Goal: Transaction & Acquisition: Purchase product/service

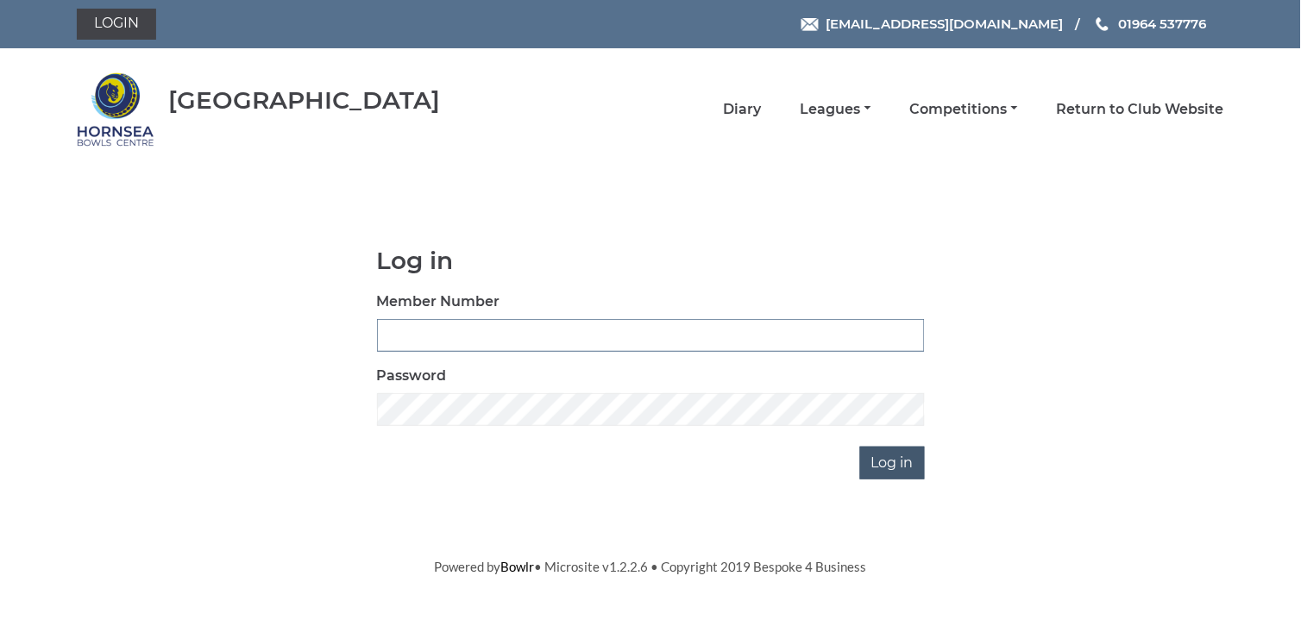
type input "0648"
click at [890, 454] on input "Log in" at bounding box center [892, 463] width 65 height 33
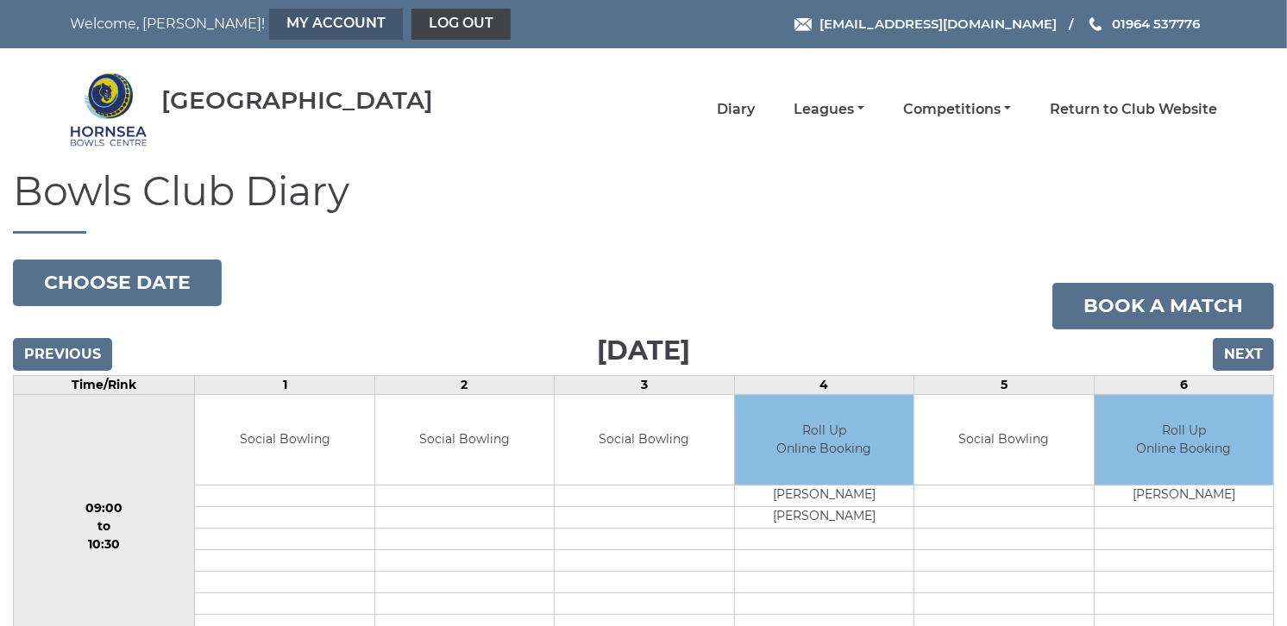
click at [269, 9] on link "My Account" at bounding box center [336, 24] width 134 height 31
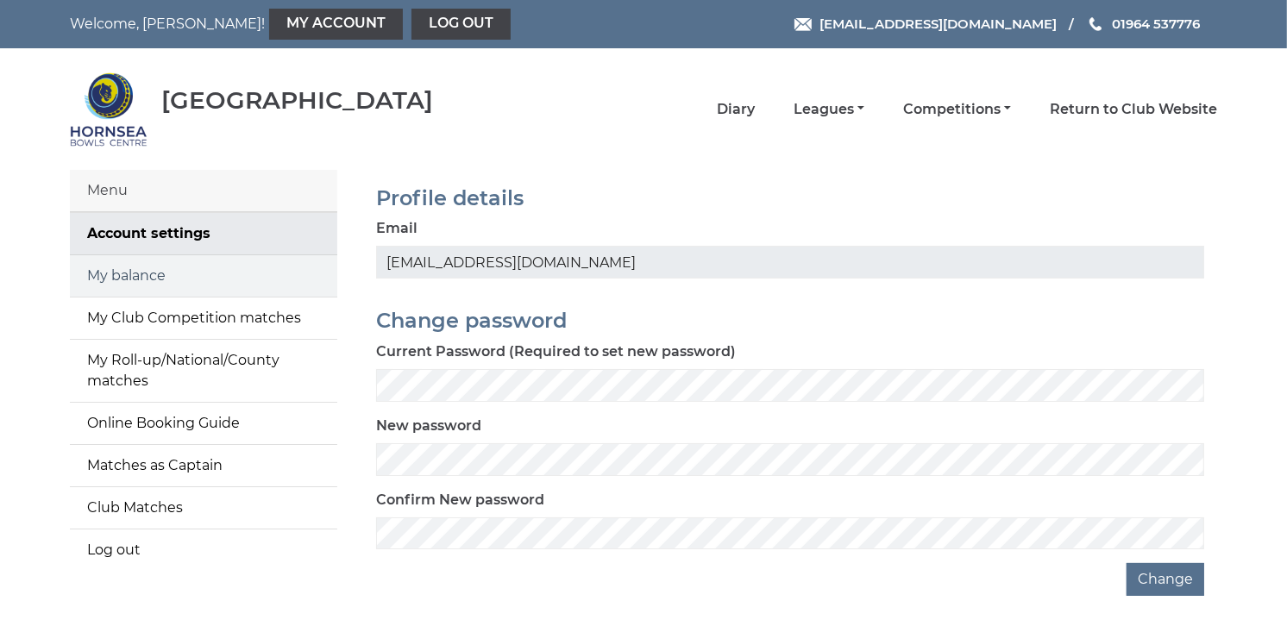
click at [128, 276] on link "My balance" at bounding box center [203, 275] width 267 height 41
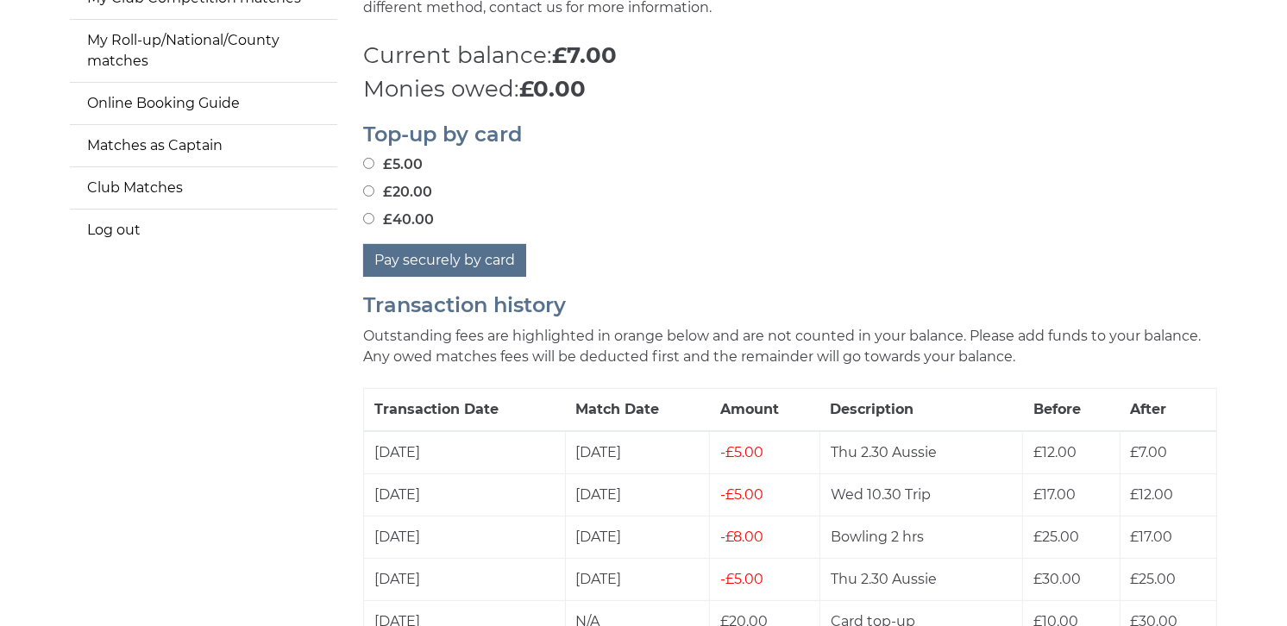
scroll to position [283, 0]
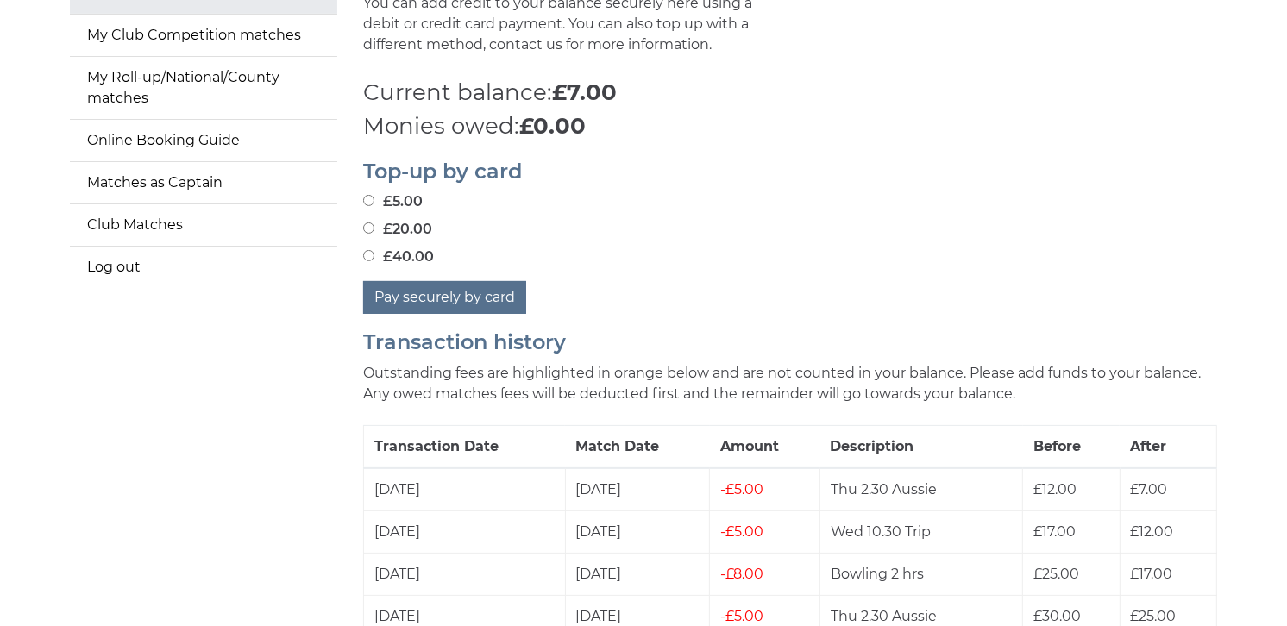
click at [368, 226] on input "£20.00" at bounding box center [368, 228] width 11 height 11
radio input "true"
click at [432, 289] on button "Pay securely by card" at bounding box center [444, 297] width 163 height 33
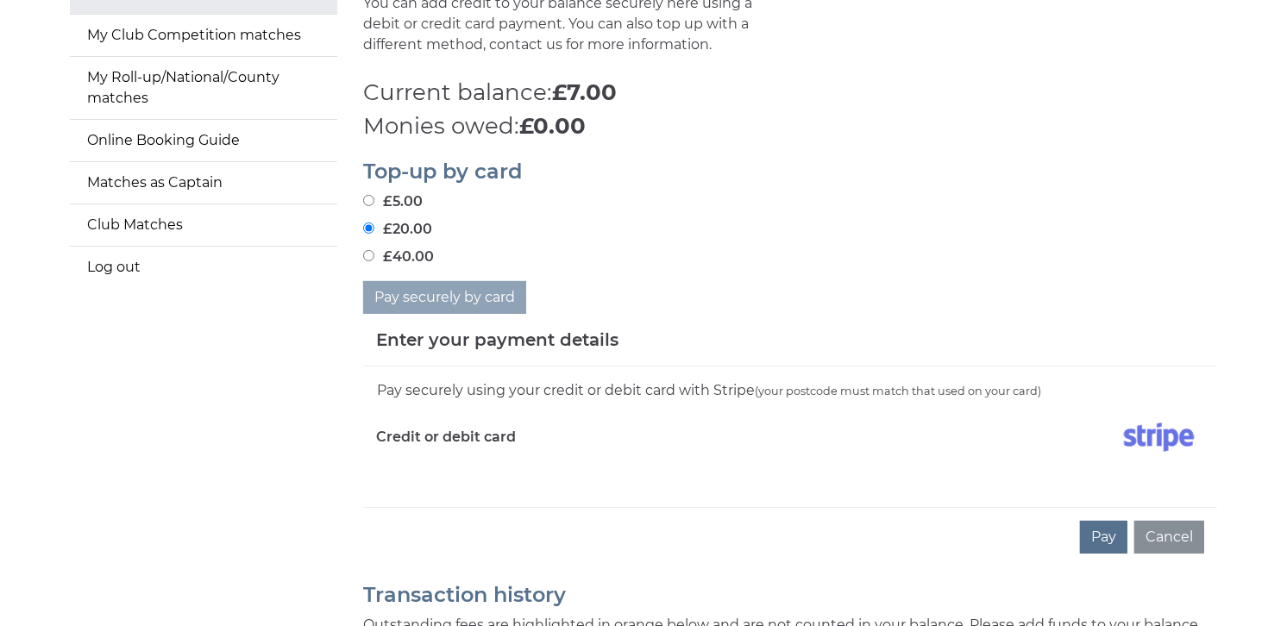
click at [1154, 435] on img at bounding box center [1159, 437] width 91 height 43
click at [1098, 532] on button "Pay" at bounding box center [1103, 537] width 47 height 33
click at [1146, 438] on img at bounding box center [1159, 437] width 91 height 43
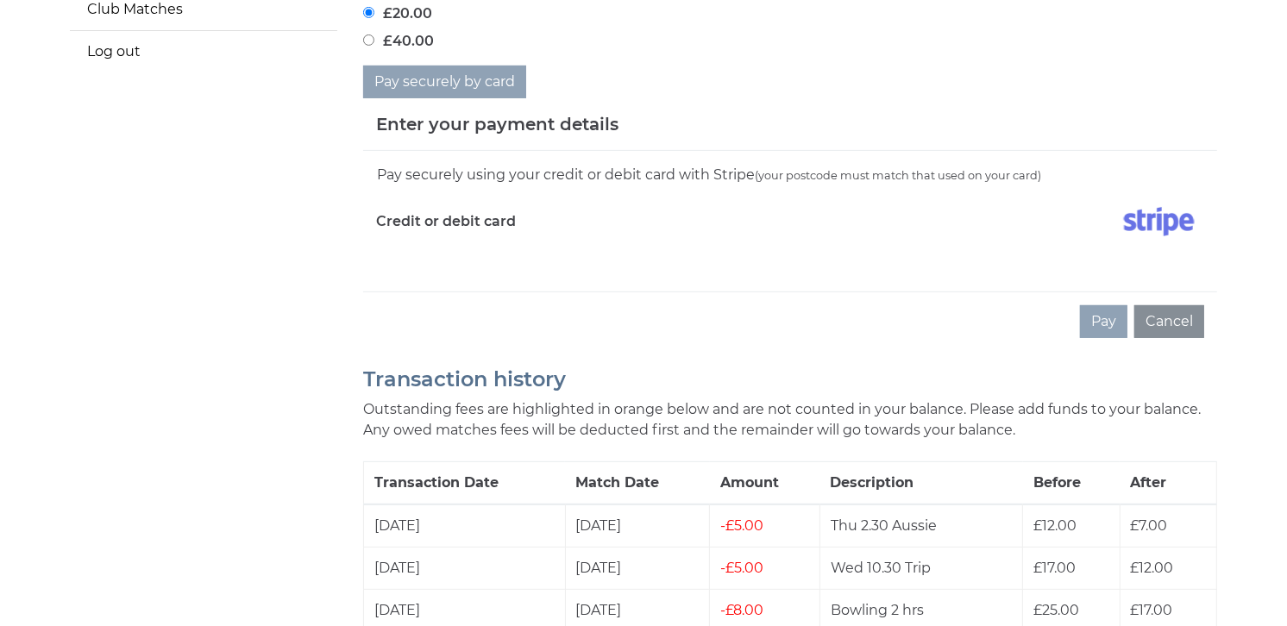
scroll to position [445, 0]
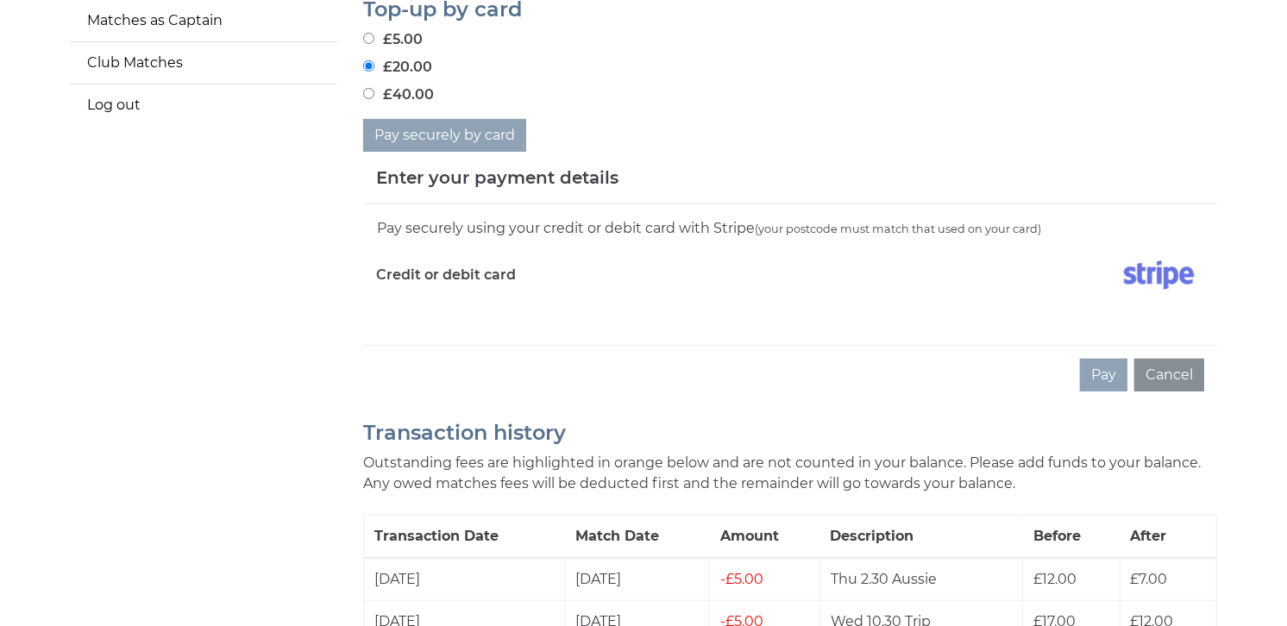
click at [1170, 276] on img at bounding box center [1159, 275] width 91 height 43
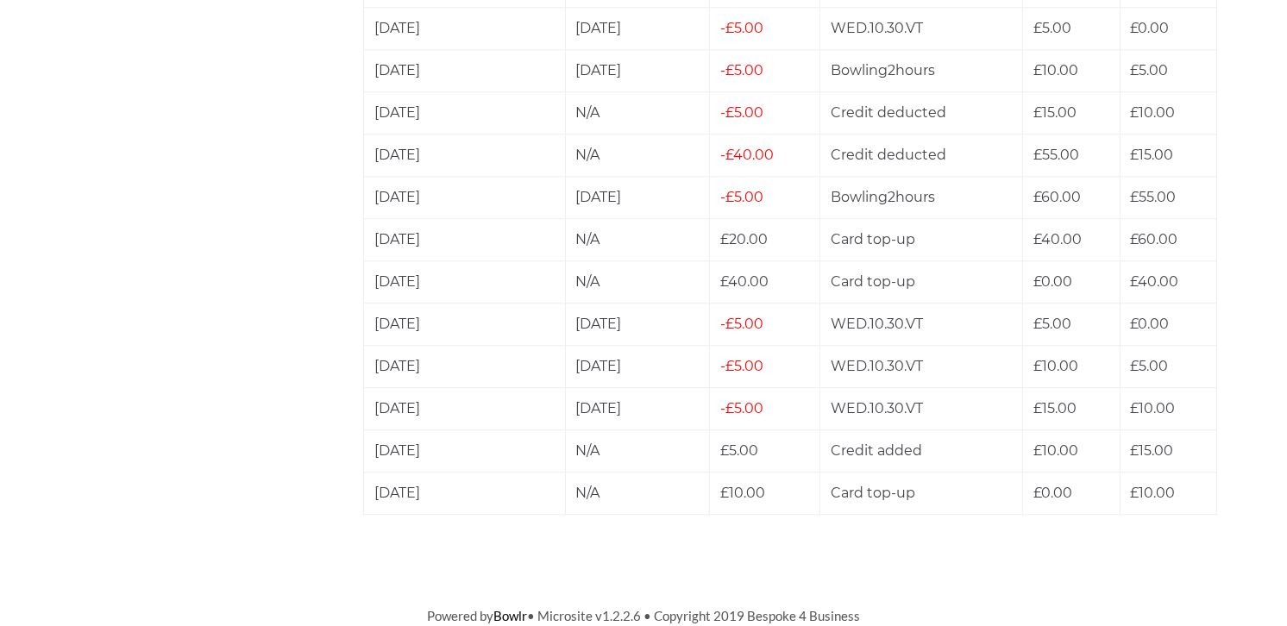
scroll to position [207, 0]
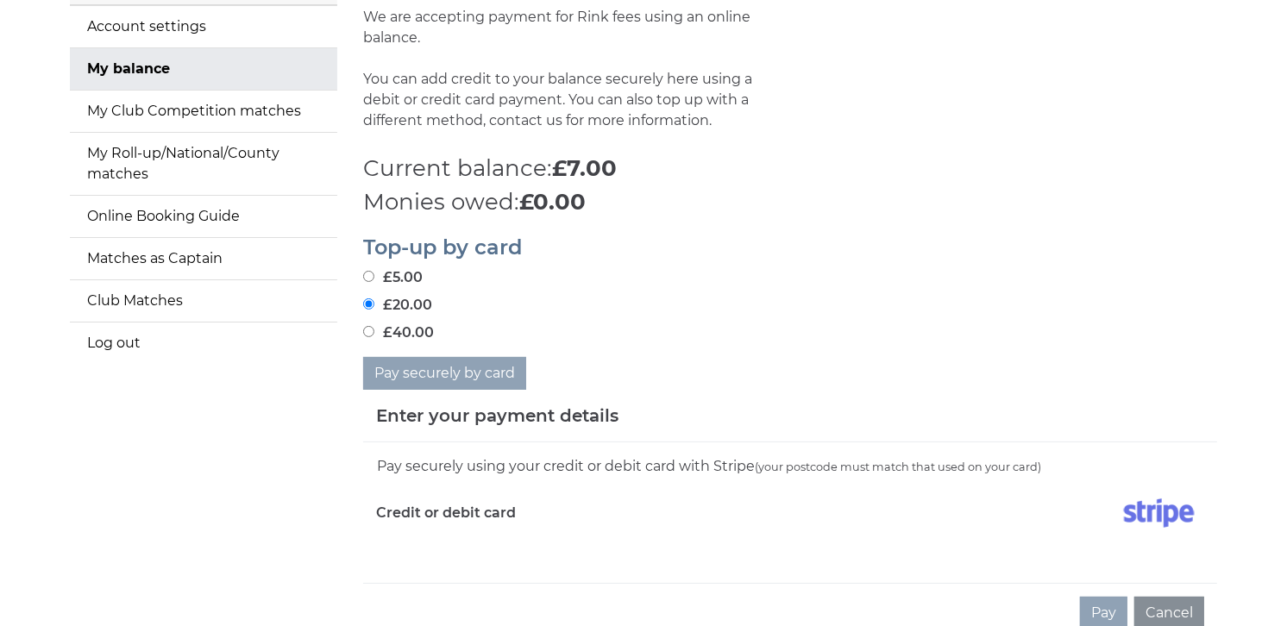
click at [368, 306] on input "£20.00" at bounding box center [368, 304] width 11 height 11
click at [1157, 511] on img at bounding box center [1159, 513] width 91 height 43
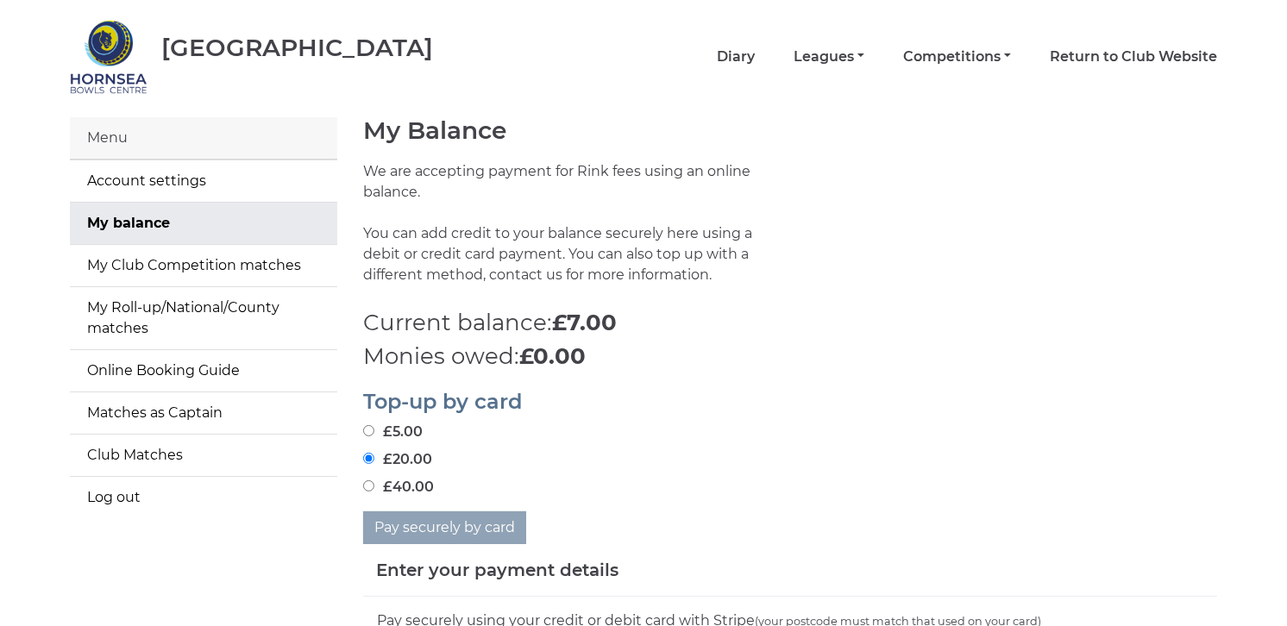
scroll to position [0, 0]
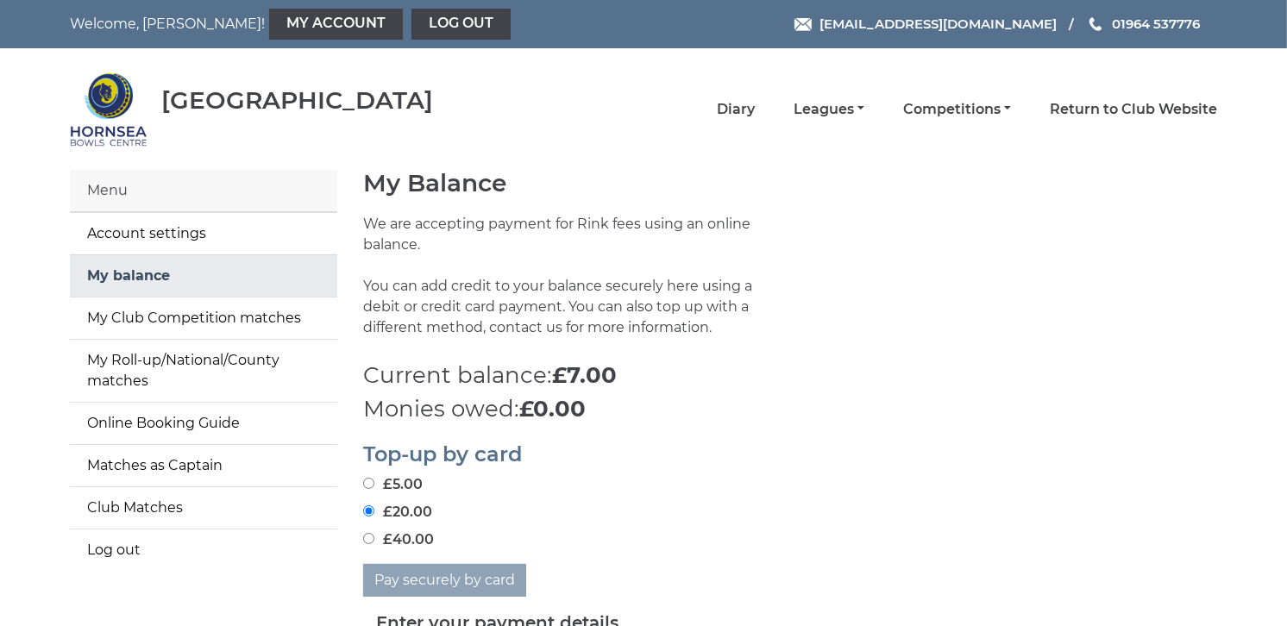
click at [139, 273] on link "My balance" at bounding box center [203, 275] width 267 height 41
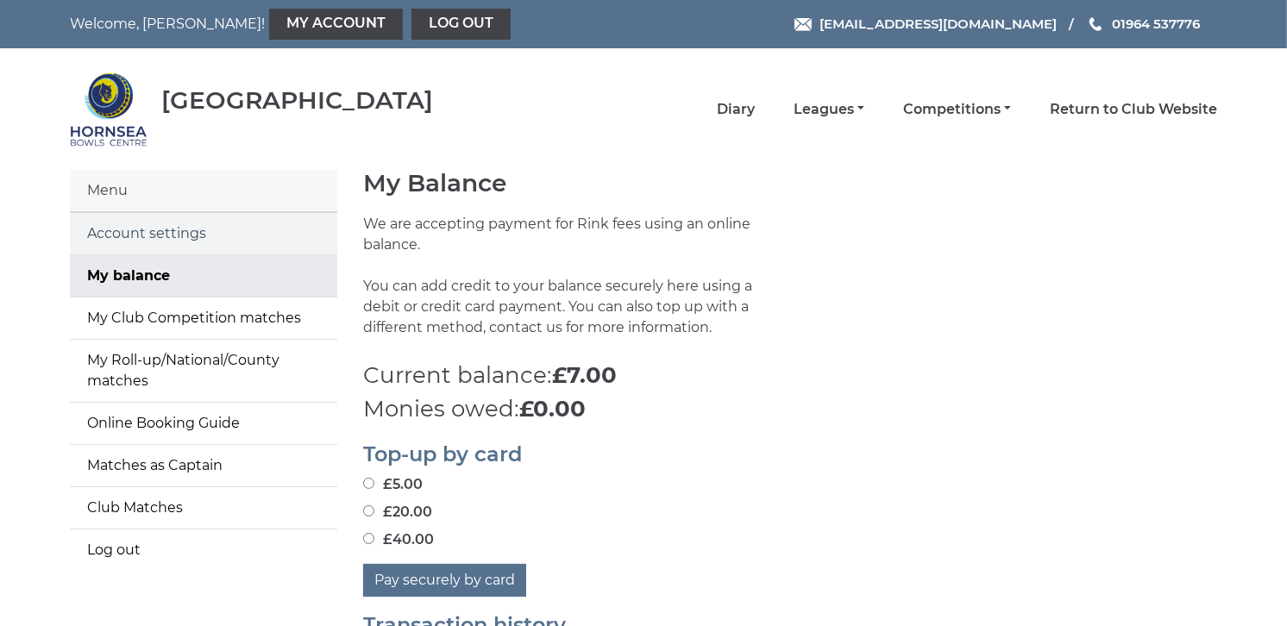
click at [124, 225] on link "Account settings" at bounding box center [203, 233] width 267 height 41
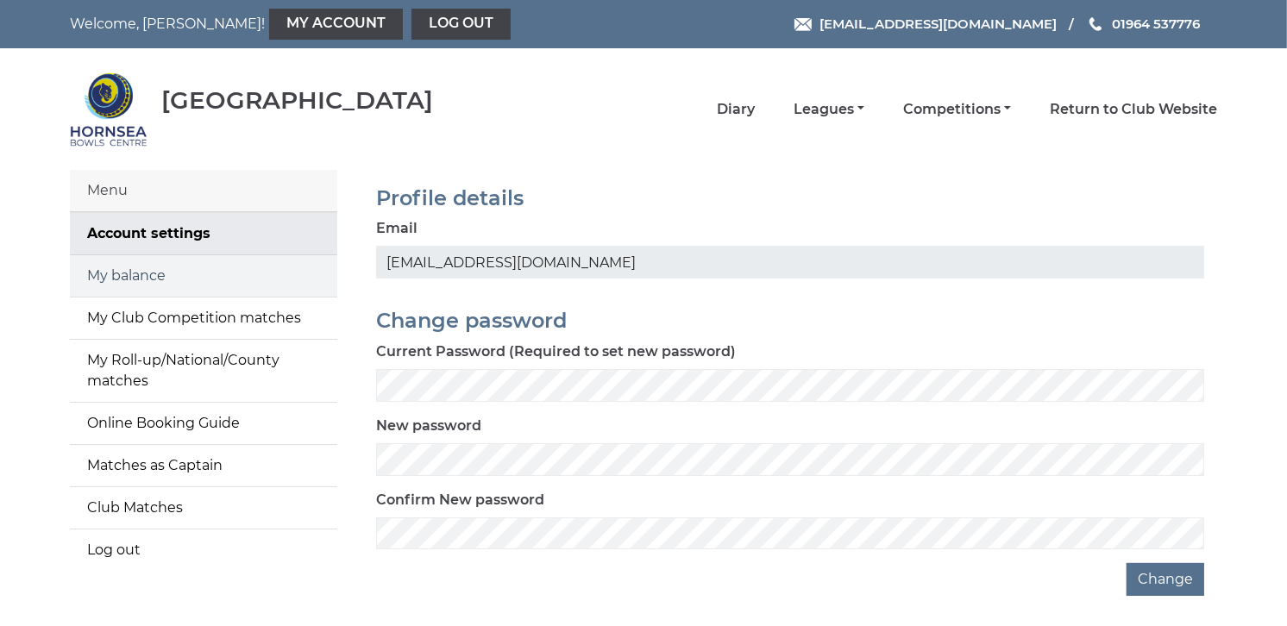
click at [129, 270] on link "My balance" at bounding box center [203, 275] width 267 height 41
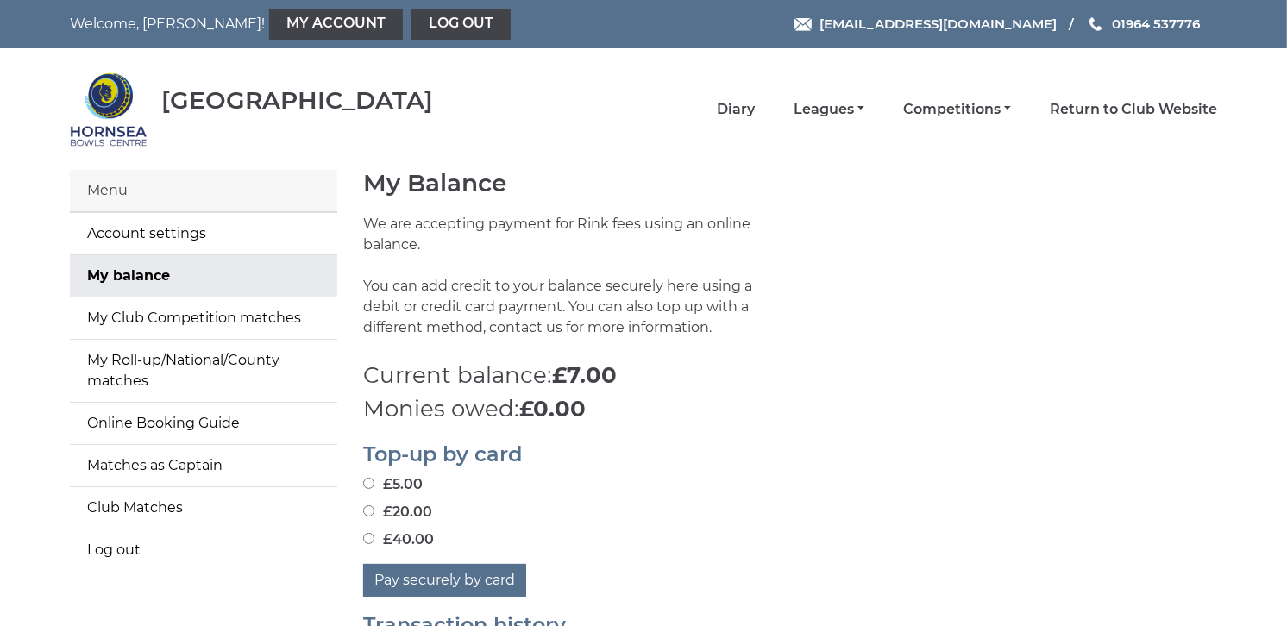
click at [368, 510] on input "£20.00" at bounding box center [368, 511] width 11 height 11
radio input "true"
click at [411, 570] on button "Pay securely by card" at bounding box center [444, 580] width 163 height 33
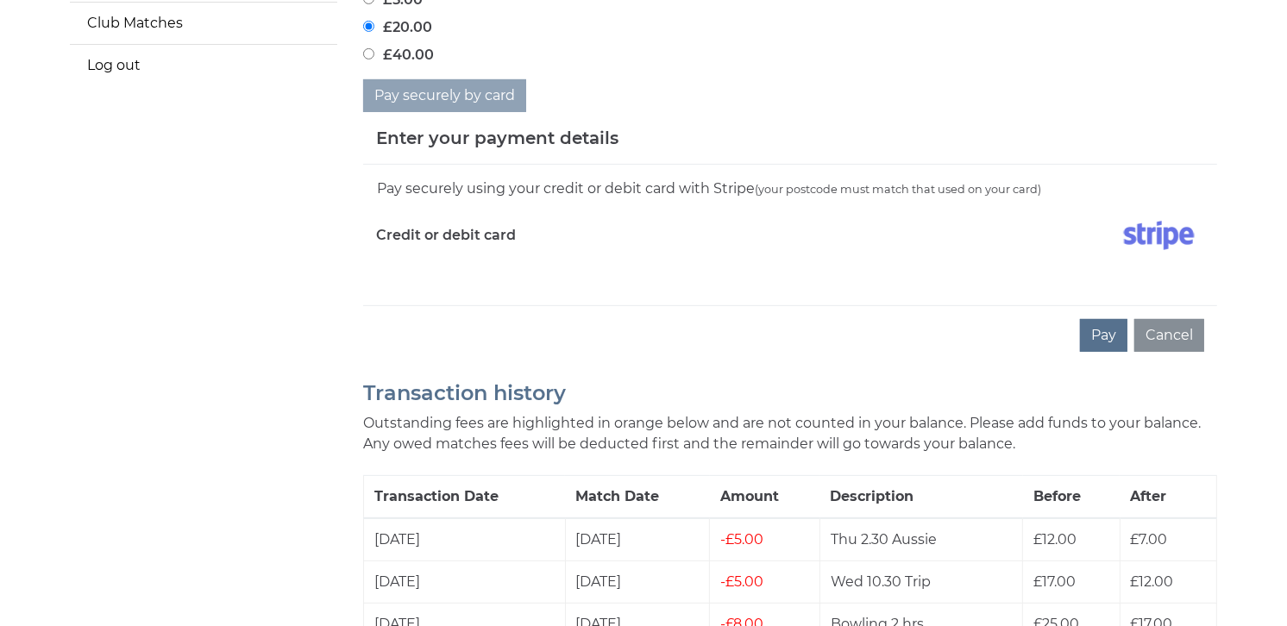
scroll to position [507, 0]
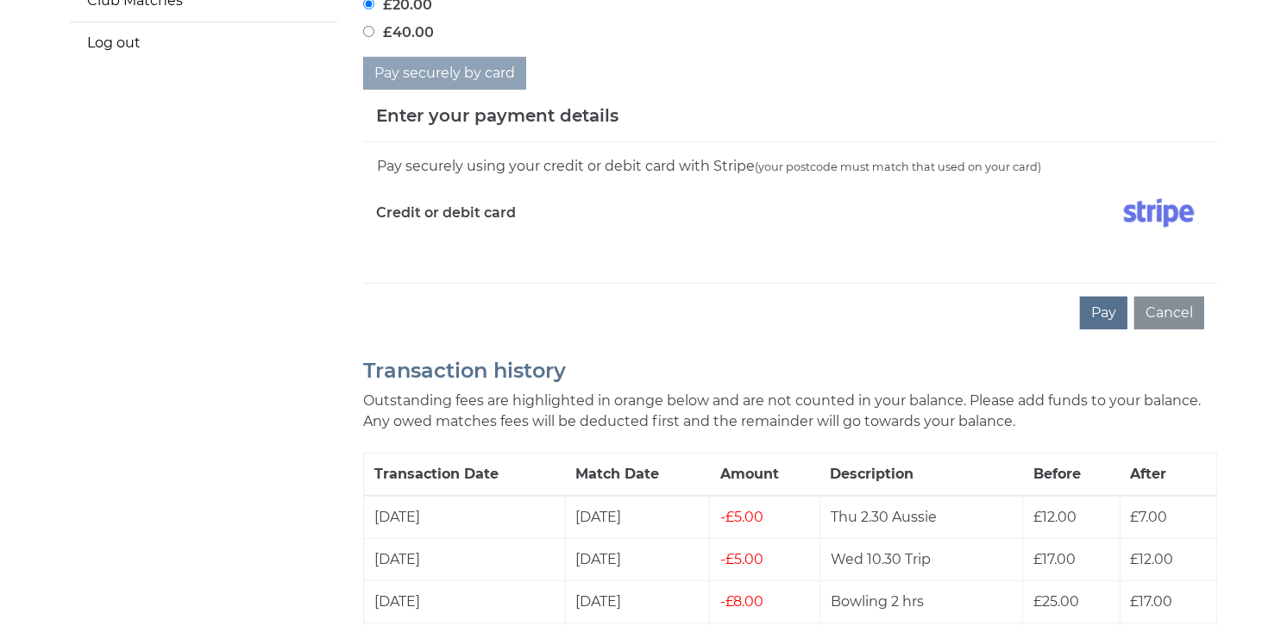
click at [1171, 214] on img at bounding box center [1159, 213] width 91 height 43
click at [1104, 312] on button "Pay" at bounding box center [1103, 313] width 47 height 33
click at [1145, 204] on img at bounding box center [1159, 213] width 91 height 43
click at [1153, 211] on img at bounding box center [1159, 213] width 91 height 43
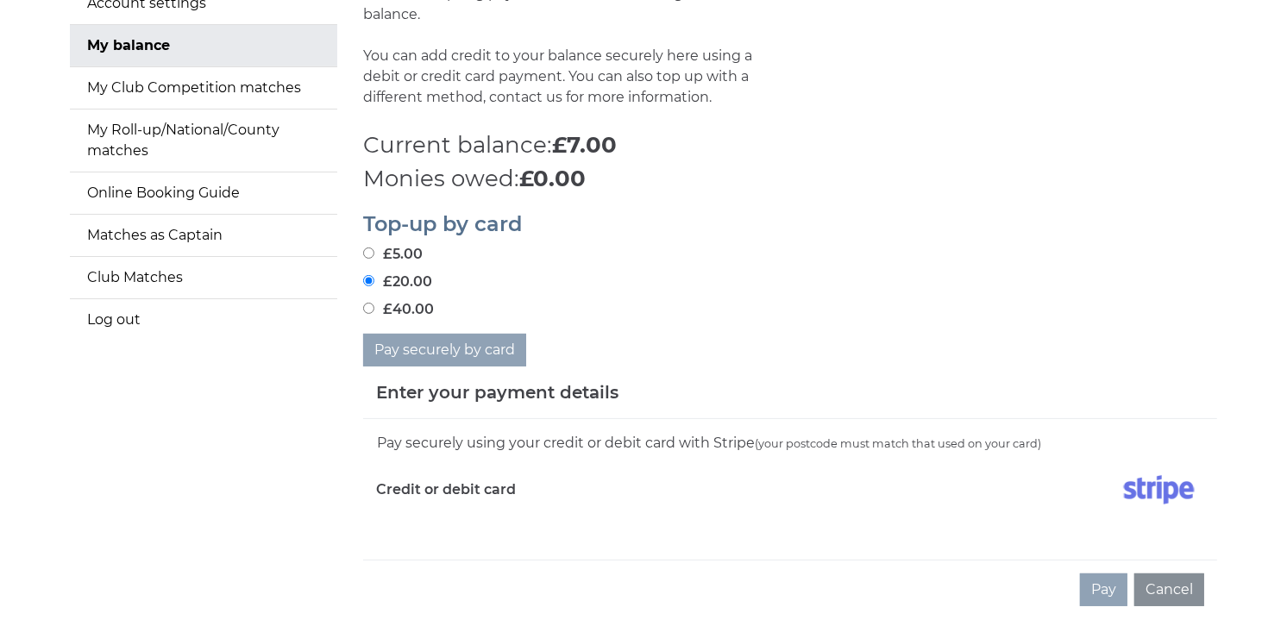
scroll to position [208, 0]
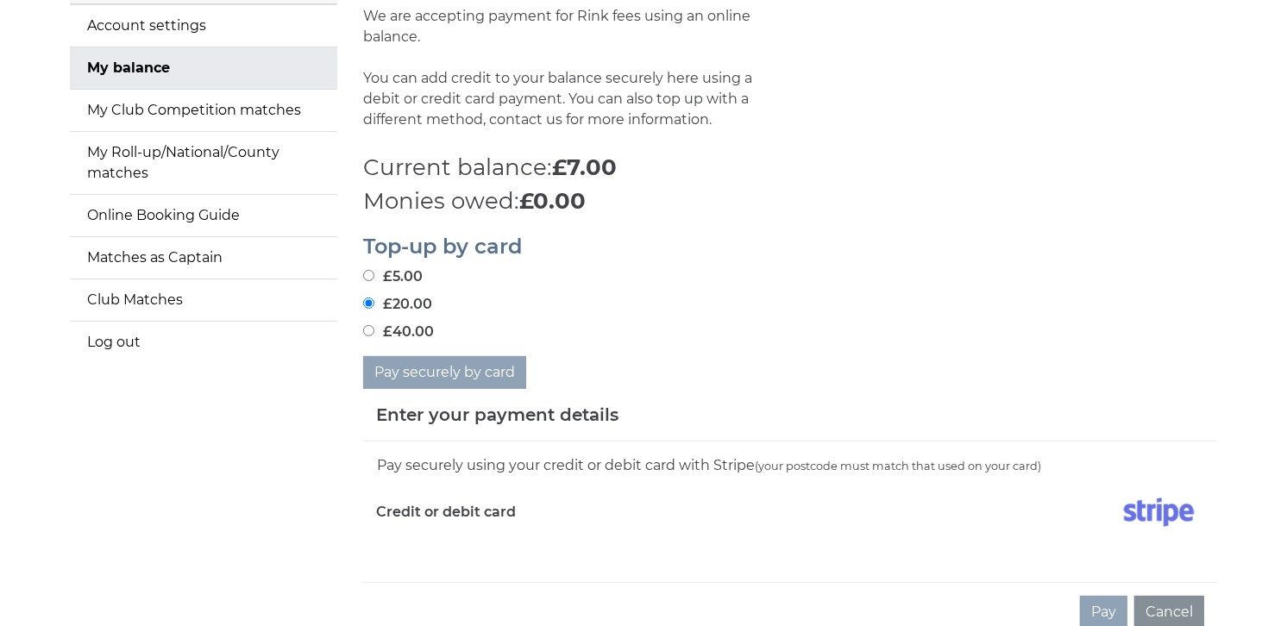
click at [367, 302] on input "£20.00" at bounding box center [368, 303] width 11 height 11
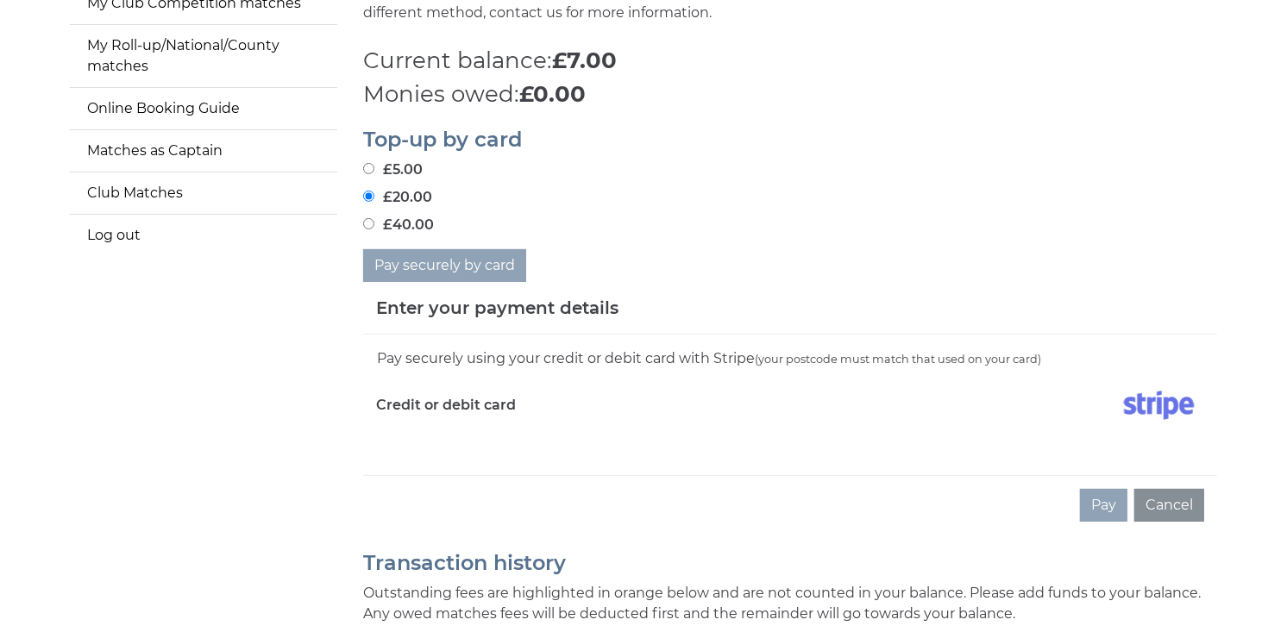
scroll to position [507, 0]
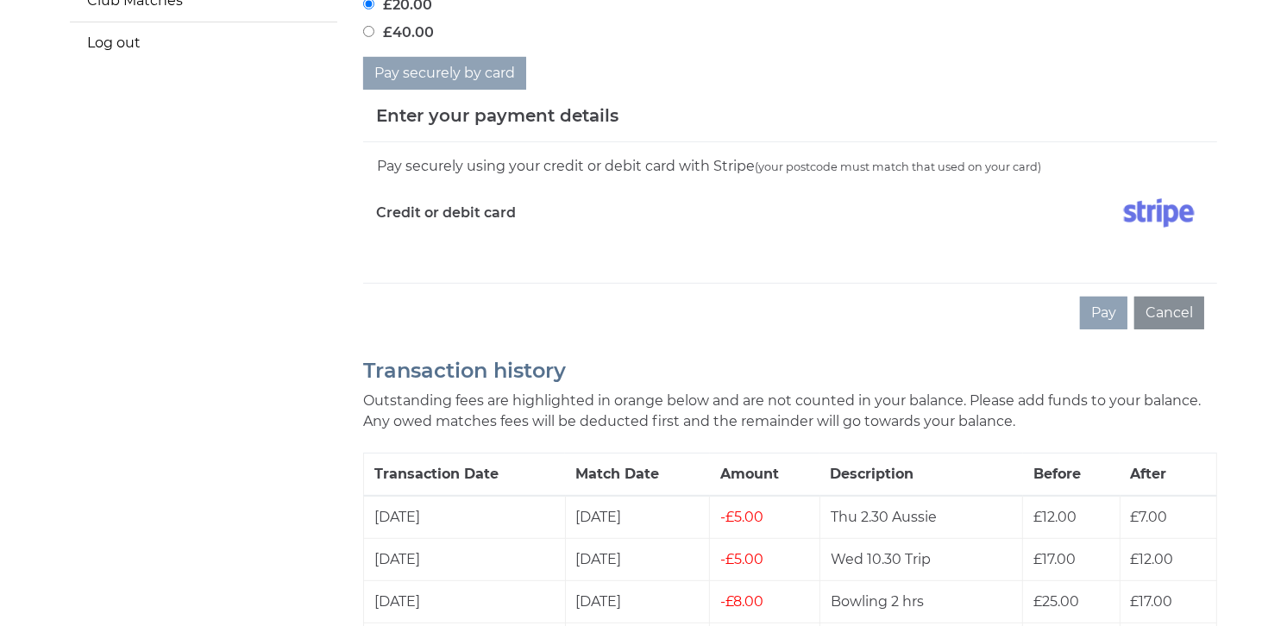
click at [1152, 213] on img at bounding box center [1159, 213] width 91 height 43
click at [1156, 309] on button "Cancel" at bounding box center [1169, 313] width 70 height 33
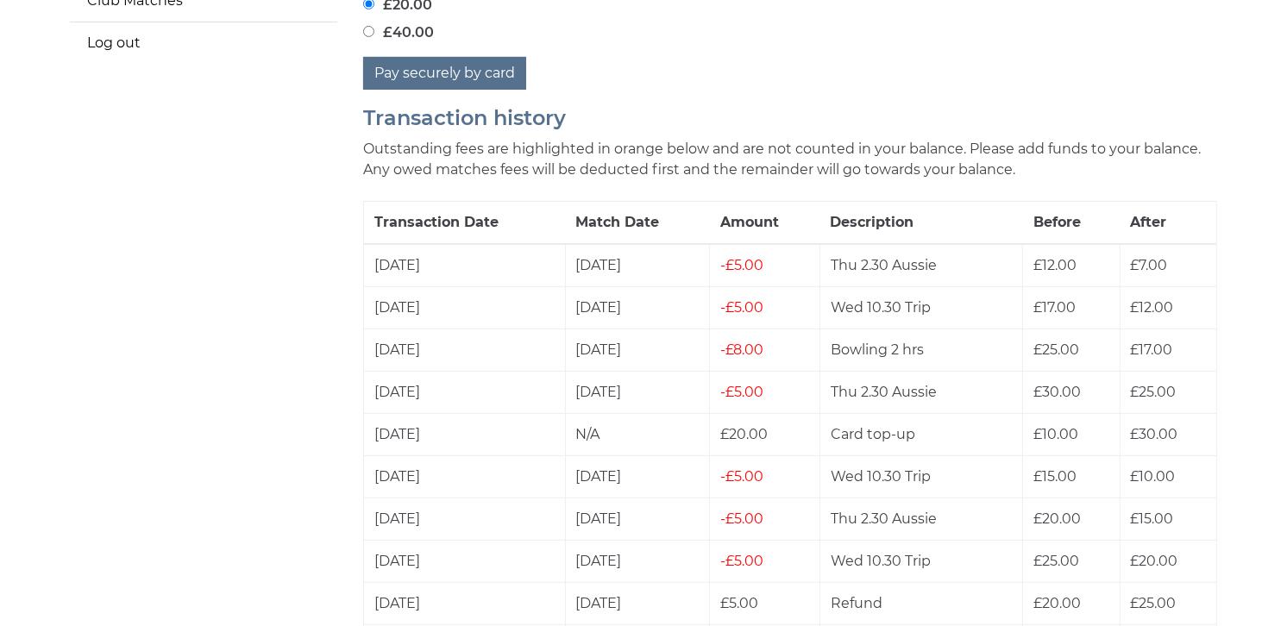
scroll to position [406, 0]
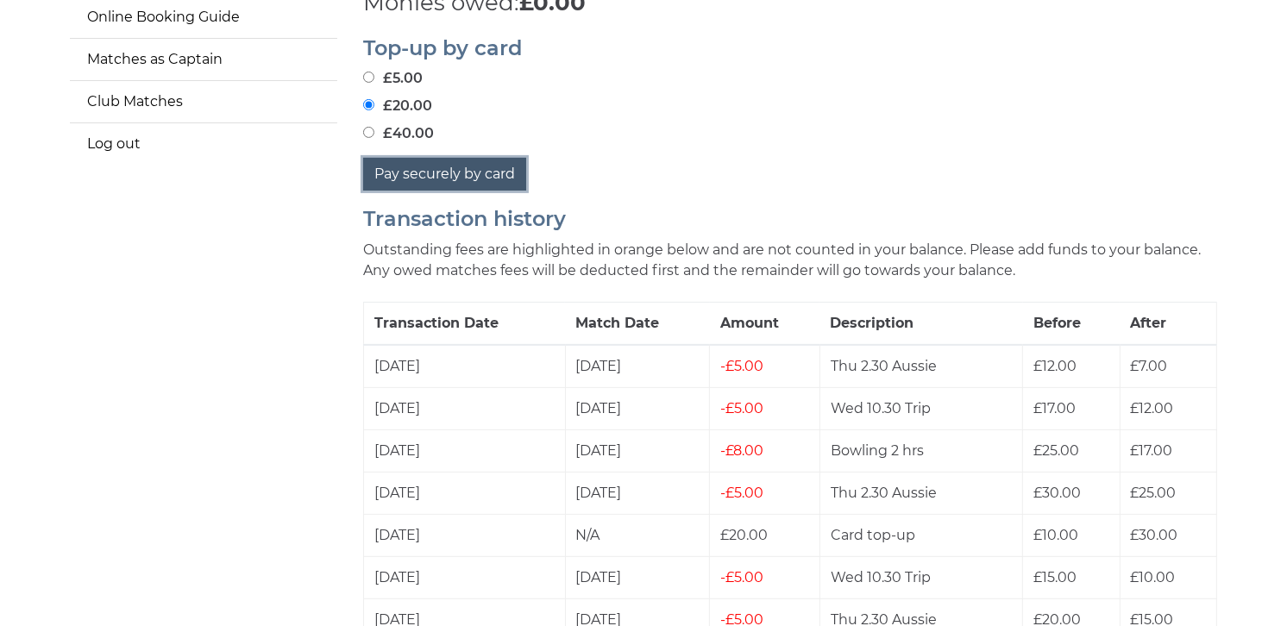
click at [432, 167] on button "Pay securely by card" at bounding box center [444, 174] width 163 height 33
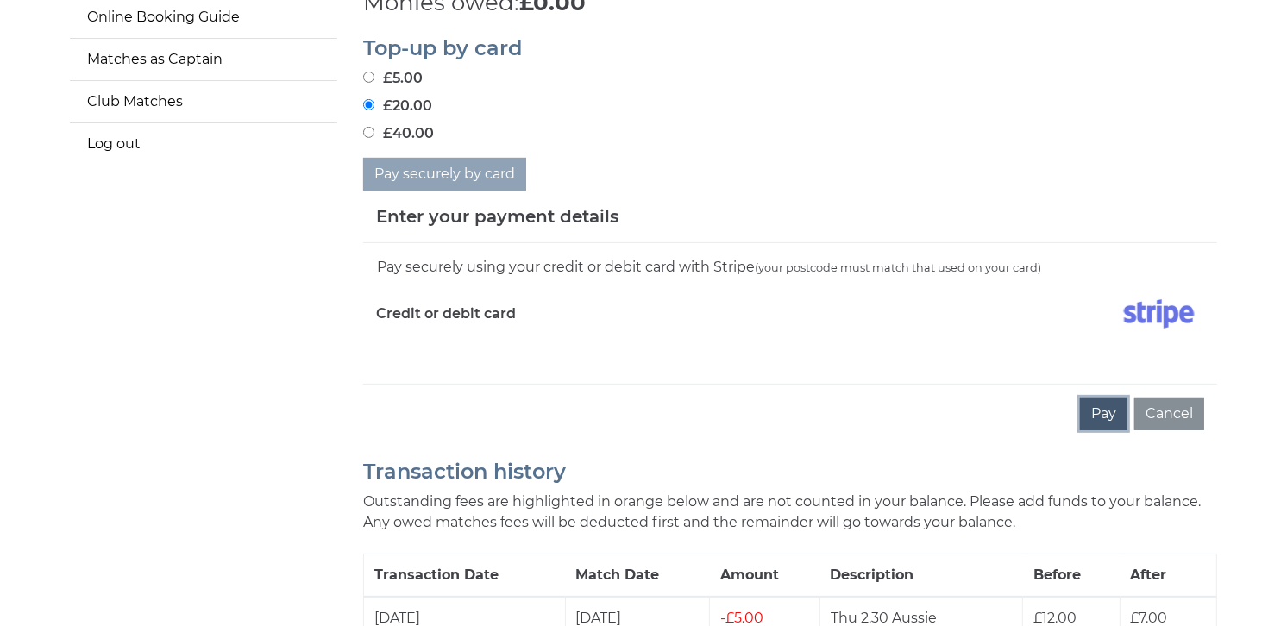
click at [1091, 404] on button "Pay" at bounding box center [1103, 414] width 47 height 33
